Goal: Navigation & Orientation: Find specific page/section

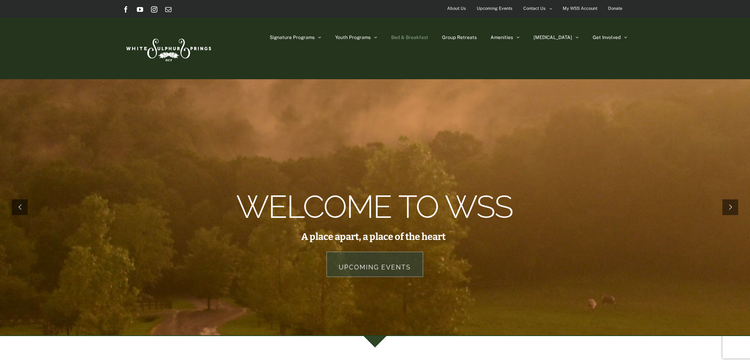
click at [428, 38] on span "Bed & Breakfast" at bounding box center [409, 37] width 37 height 5
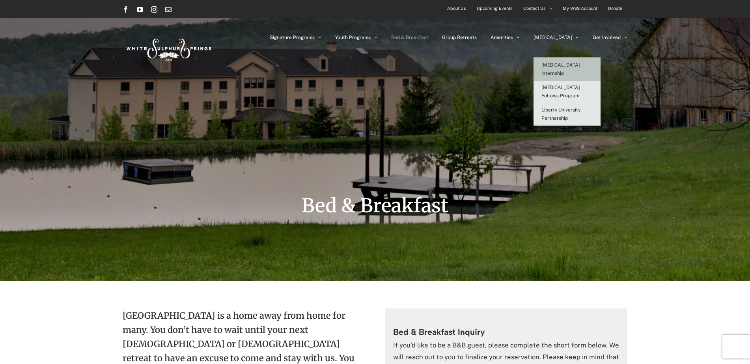
click at [572, 62] on span "[MEDICAL_DATA] Internship" at bounding box center [561, 69] width 39 height 14
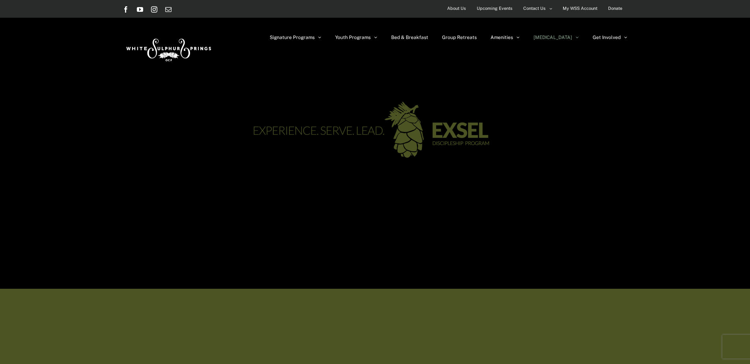
click at [169, 48] on img at bounding box center [168, 48] width 91 height 37
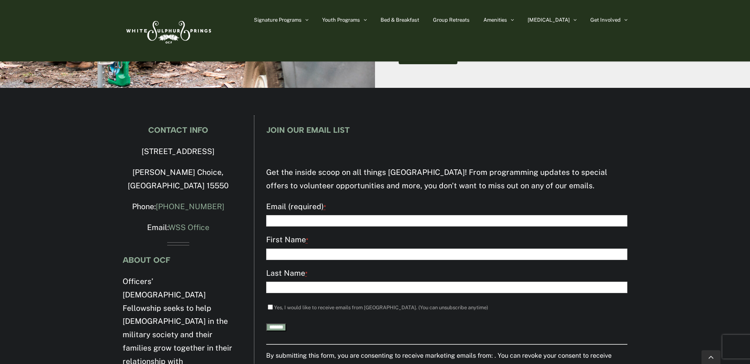
scroll to position [398, 0]
